Goal: Find specific page/section

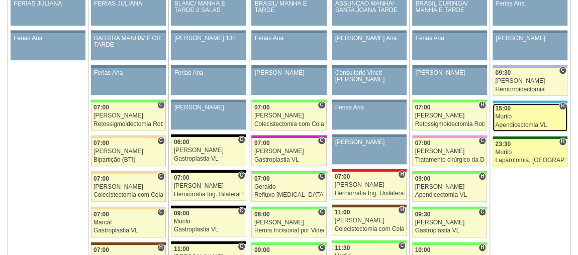
scroll to position [558, 0]
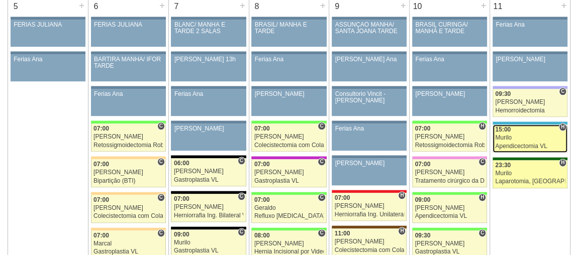
click at [538, 125] on link "89531 Fellow H 15:00 Murilo Apendicectomia VL Hospital Neomater Neomater Evelyn…" at bounding box center [529, 139] width 75 height 28
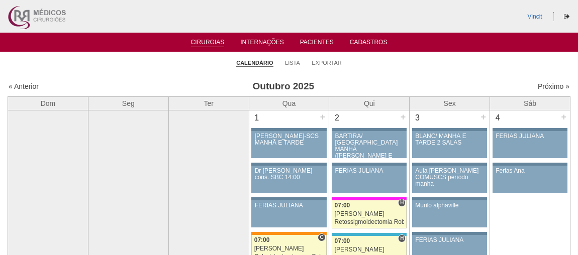
scroll to position [555, 0]
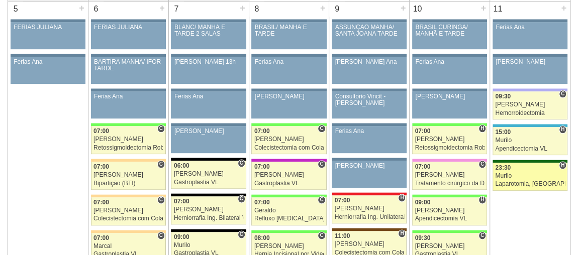
click at [532, 173] on div "Murilo" at bounding box center [529, 176] width 69 height 7
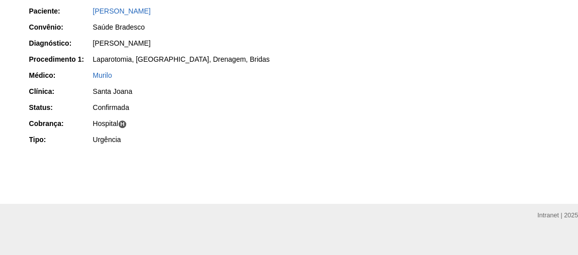
scroll to position [182, 0]
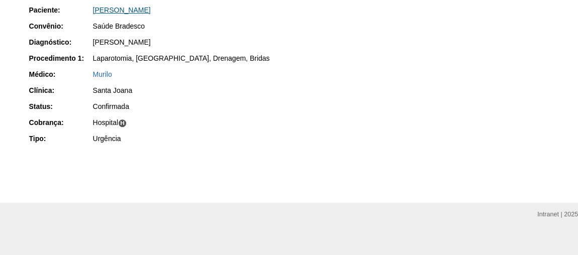
click at [149, 11] on link "Renata de Oliveira Silva" at bounding box center [122, 10] width 58 height 8
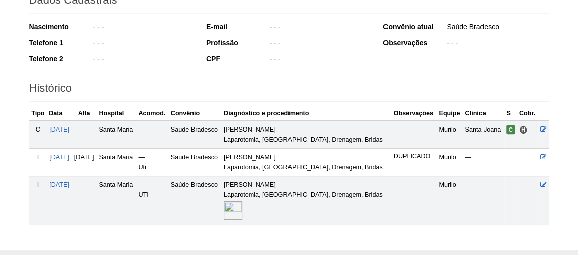
scroll to position [213, 0]
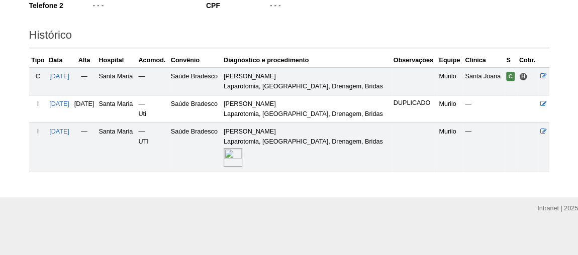
click at [242, 151] on img at bounding box center [233, 157] width 19 height 19
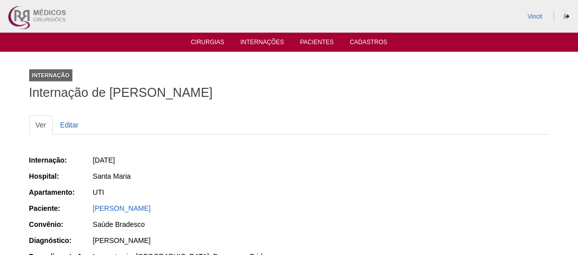
drag, startPoint x: 267, startPoint y: 89, endPoint x: 113, endPoint y: 87, distance: 154.3
click at [113, 87] on h1 "Internação de [PERSON_NAME]" at bounding box center [289, 92] width 520 height 13
copy h1 "[PERSON_NAME]"
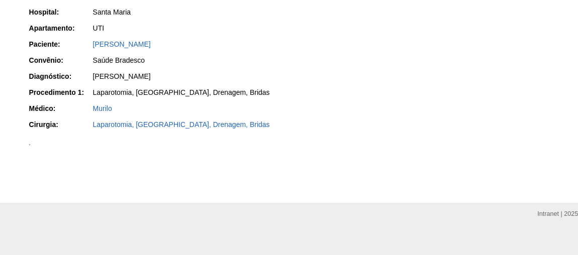
scroll to position [274, 0]
